Goal: Navigation & Orientation: Find specific page/section

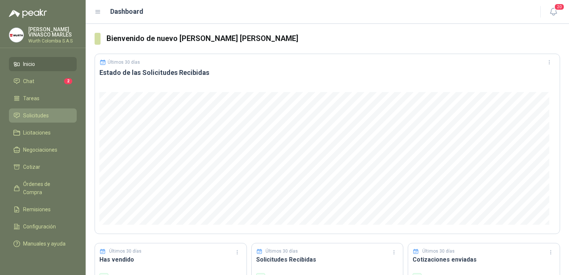
click at [43, 116] on span "Solicitudes" at bounding box center [36, 115] width 26 height 8
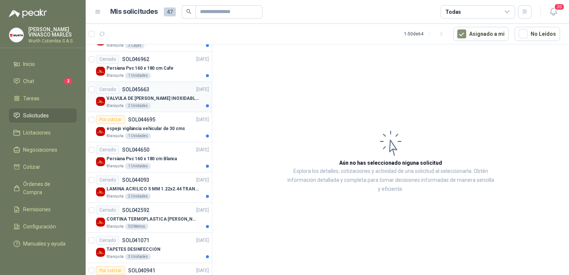
scroll to position [224, 0]
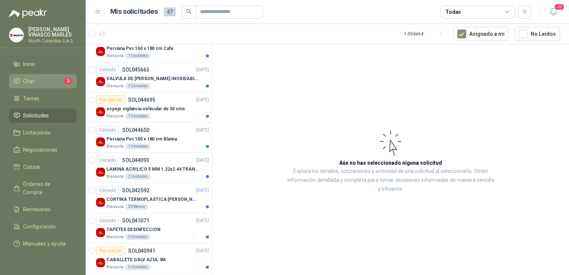
click at [28, 80] on span "Chat" at bounding box center [28, 81] width 11 height 8
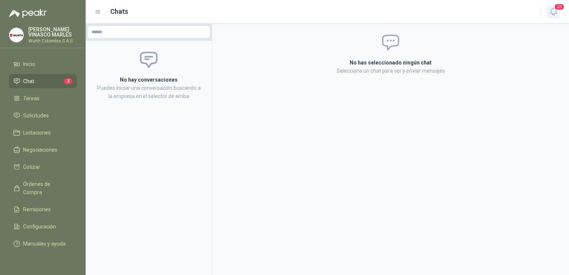
click at [556, 10] on button "20" at bounding box center [553, 11] width 13 height 13
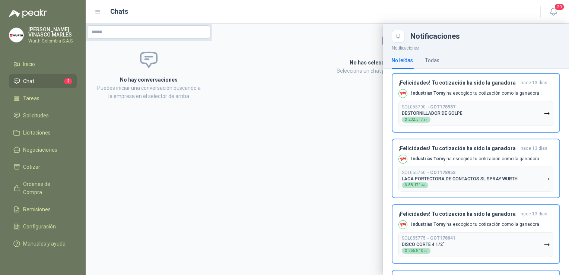
scroll to position [373, 0]
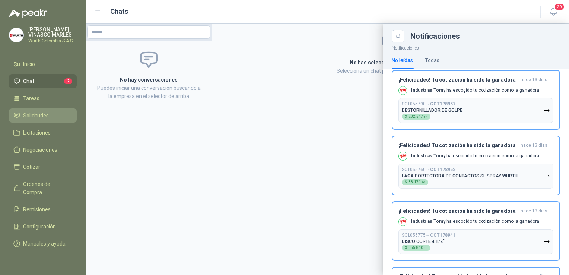
click at [36, 115] on span "Solicitudes" at bounding box center [36, 115] width 26 height 8
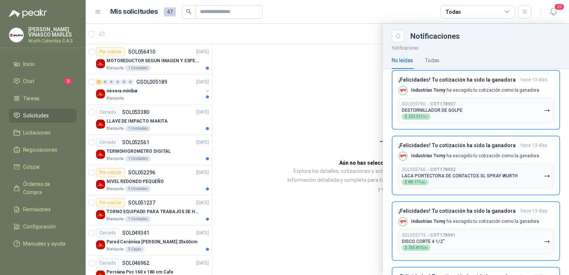
click at [165, 123] on div at bounding box center [328, 149] width 484 height 251
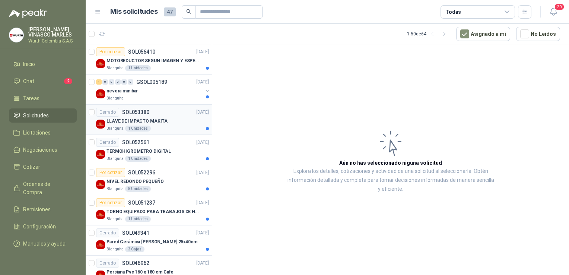
click at [153, 118] on p "LLAVE DE IMPACTO MAKITA" at bounding box center [137, 121] width 61 height 7
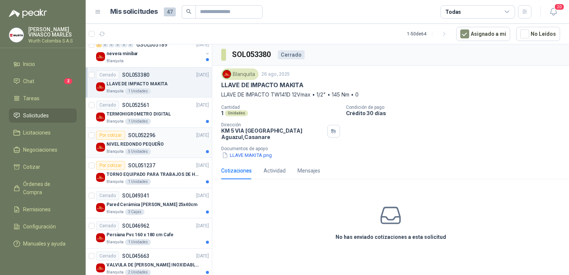
scroll to position [75, 0]
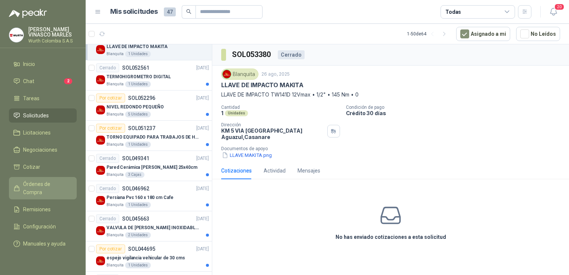
click at [42, 188] on link "Órdenes de Compra" at bounding box center [43, 188] width 68 height 22
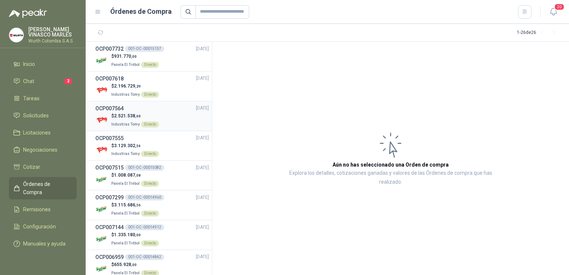
click at [120, 116] on span "2.521.538 ,60" at bounding box center [127, 115] width 27 height 5
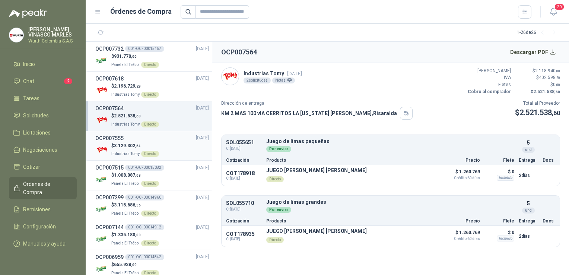
click at [123, 145] on span "3.129.302 ,54" at bounding box center [127, 145] width 27 height 5
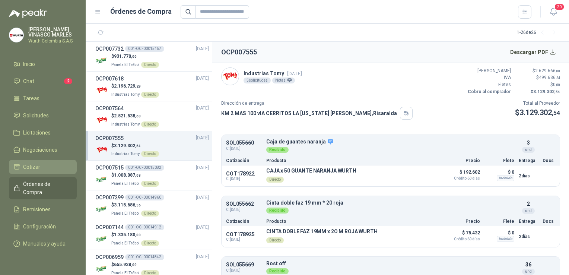
click at [31, 166] on span "Cotizar" at bounding box center [31, 167] width 17 height 8
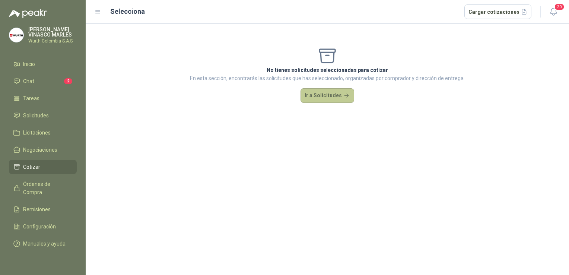
click at [333, 97] on button "Ir a Solicitudes" at bounding box center [328, 95] width 54 height 15
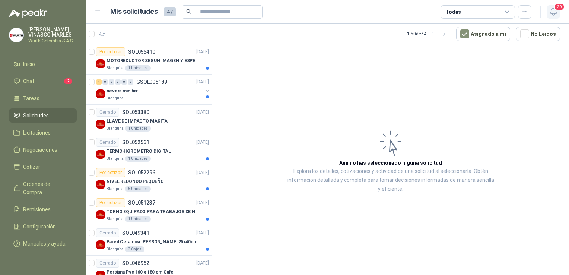
click at [556, 9] on button "20" at bounding box center [553, 11] width 13 height 13
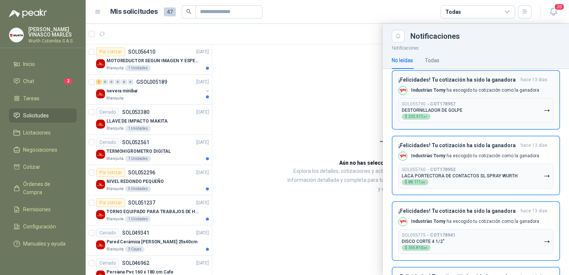
click at [464, 91] on div "Industrias Tomy ha escogido tu cotización como la ganadora" at bounding box center [469, 90] width 141 height 9
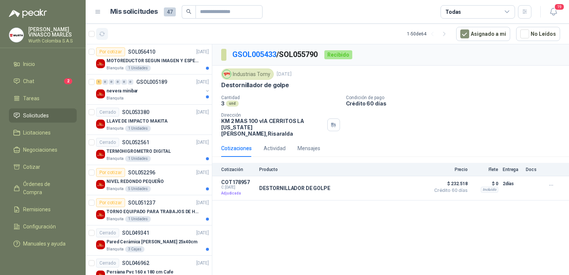
click at [103, 34] on icon "button" at bounding box center [102, 34] width 6 height 6
click at [98, 11] on icon at bounding box center [98, 12] width 7 height 7
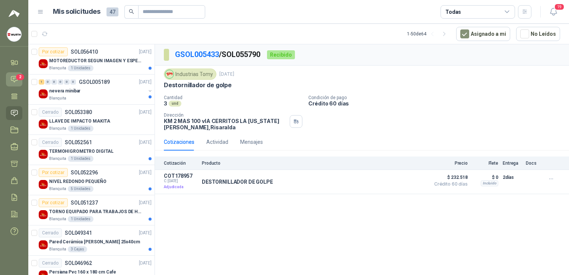
click at [17, 78] on span "2" at bounding box center [20, 77] width 8 height 6
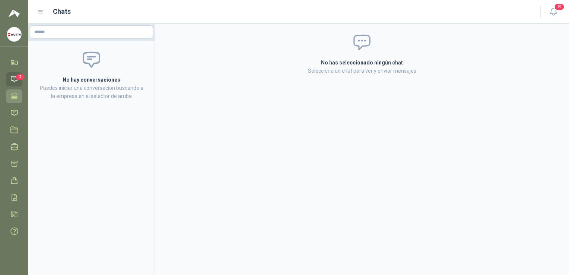
click at [15, 94] on icon at bounding box center [14, 96] width 8 height 8
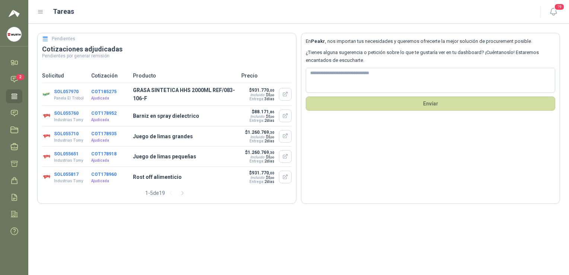
click at [101, 115] on button "COT178952" at bounding box center [103, 113] width 25 height 5
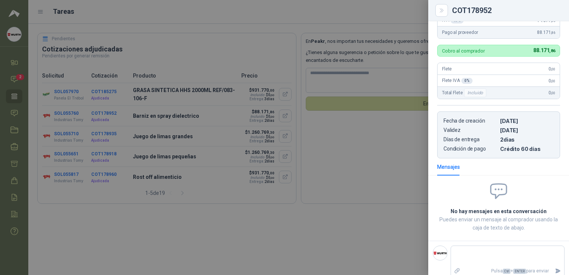
scroll to position [112, 0]
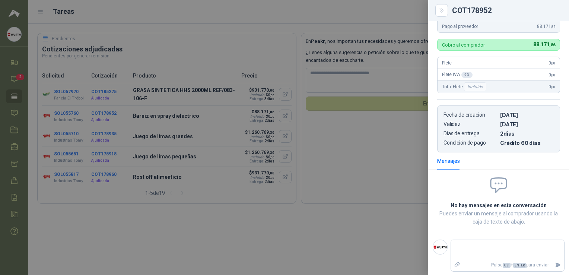
click at [241, 160] on div at bounding box center [284, 137] width 569 height 275
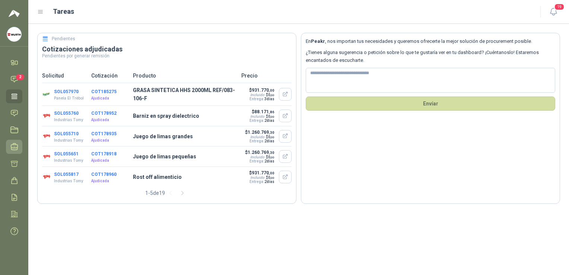
click at [15, 148] on icon at bounding box center [14, 147] width 8 height 8
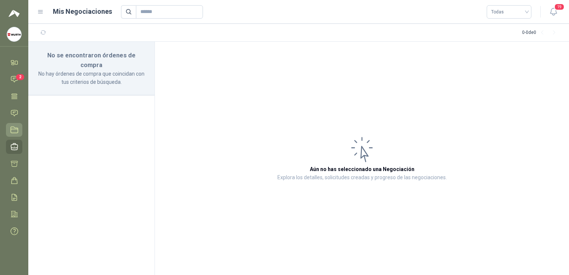
click at [16, 135] on link "Licitaciones" at bounding box center [14, 130] width 16 height 14
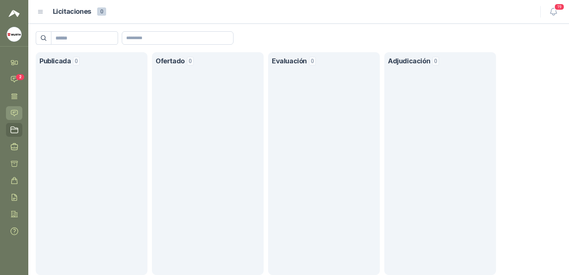
click at [14, 116] on icon at bounding box center [14, 113] width 6 height 6
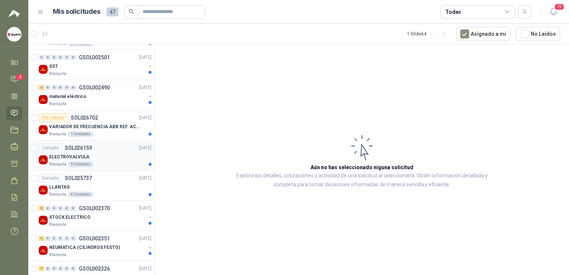
scroll to position [969, 0]
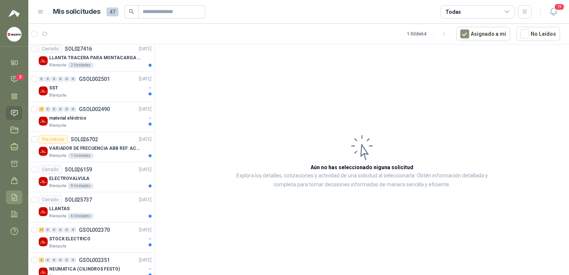
click at [15, 197] on icon at bounding box center [14, 197] width 8 height 8
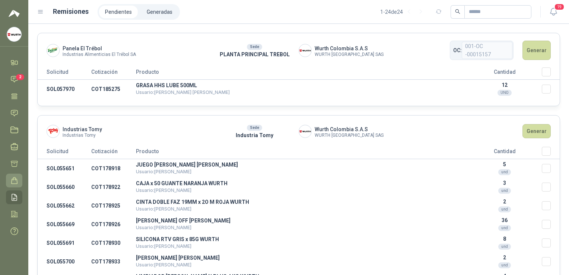
click at [14, 177] on icon at bounding box center [14, 181] width 8 height 8
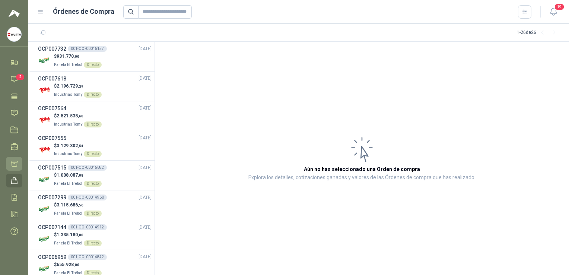
click at [14, 162] on icon at bounding box center [14, 164] width 8 height 8
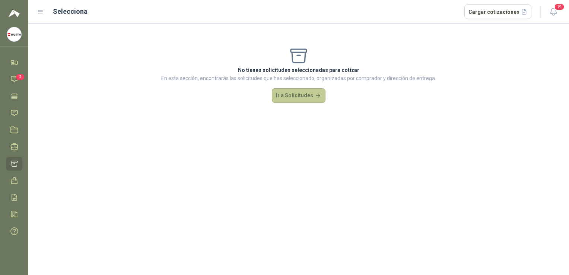
click at [307, 97] on button "Ir a Solicitudes" at bounding box center [299, 95] width 54 height 15
